Goal: Navigation & Orientation: Find specific page/section

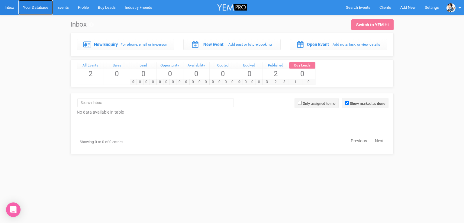
click at [34, 5] on link "Your Database" at bounding box center [35, 7] width 34 height 15
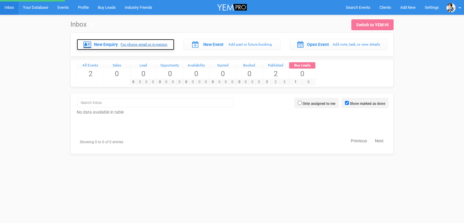
click at [101, 41] on label "New Enquiry" at bounding box center [106, 44] width 24 height 6
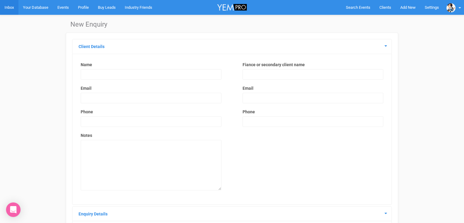
click at [92, 66] on label "Name" at bounding box center [151, 65] width 141 height 6
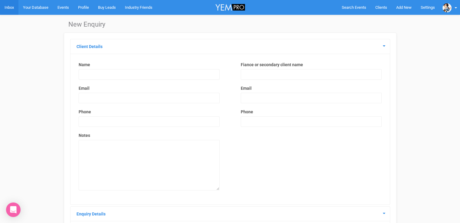
click at [91, 69] on div "Name Email Phone Notes" at bounding box center [149, 129] width 153 height 135
click at [5, 4] on link "Inbox" at bounding box center [9, 7] width 18 height 15
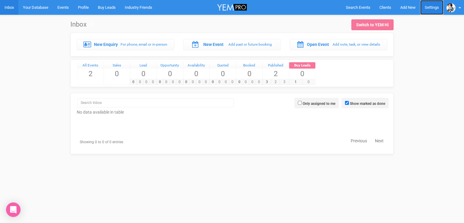
click at [427, 9] on link "Settings" at bounding box center [431, 7] width 23 height 15
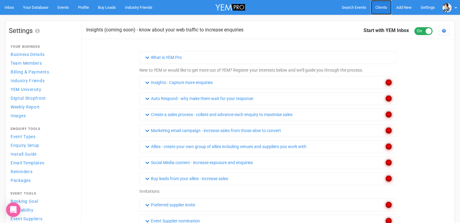
click at [381, 9] on span "Clients" at bounding box center [381, 7] width 12 height 5
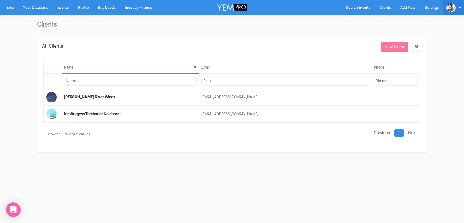
click at [453, 5] on img at bounding box center [451, 7] width 9 height 9
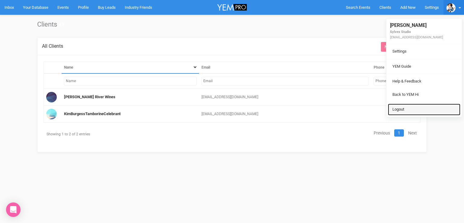
click at [401, 106] on link "Logout" at bounding box center [424, 110] width 73 height 12
